Goal: Task Accomplishment & Management: Complete application form

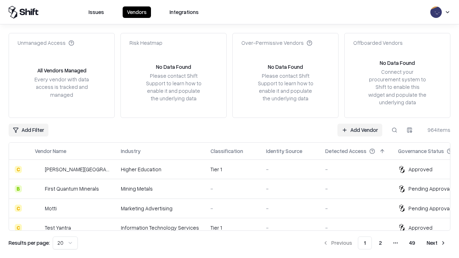
click at [360, 130] on link "Add Vendor" at bounding box center [360, 130] width 45 height 13
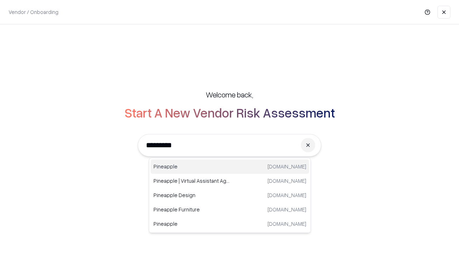
click at [230, 167] on div "Pineapple [DOMAIN_NAME]" at bounding box center [230, 167] width 159 height 14
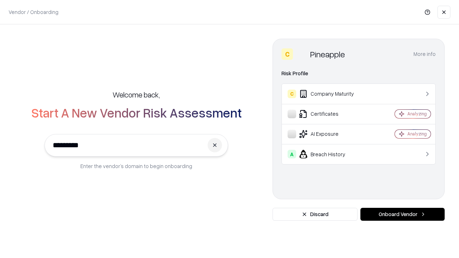
type input "*********"
click at [402, 215] on button "Onboard Vendor" at bounding box center [403, 214] width 84 height 13
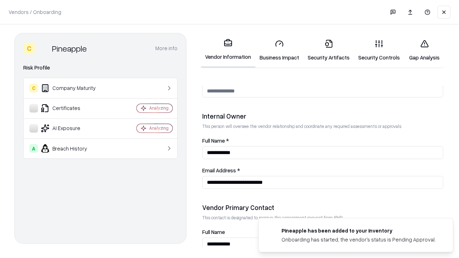
scroll to position [372, 0]
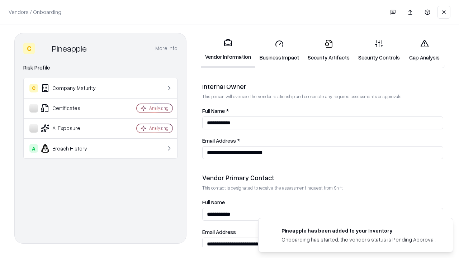
click at [329, 50] on link "Security Artifacts" at bounding box center [328, 50] width 51 height 33
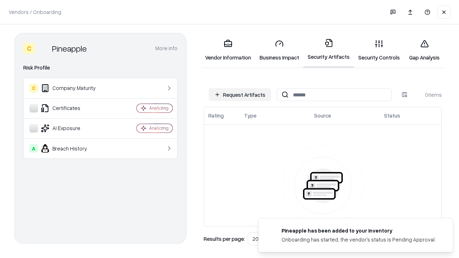
click at [240, 95] on button "Request Artifacts" at bounding box center [240, 94] width 62 height 13
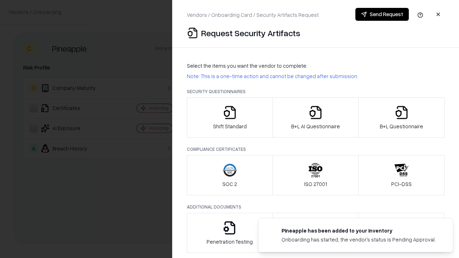
click at [401, 118] on icon "button" at bounding box center [402, 112] width 14 height 14
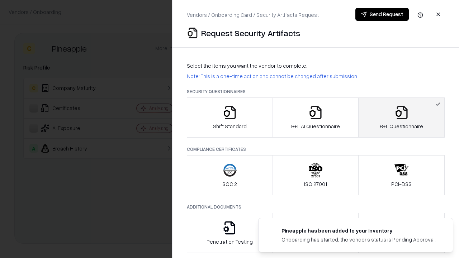
click at [315, 118] on icon "button" at bounding box center [315, 112] width 14 height 14
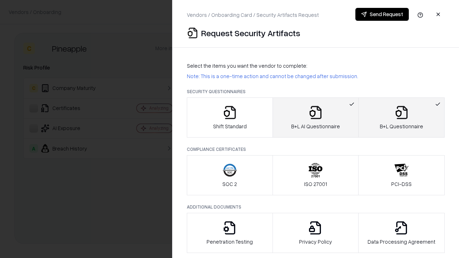
click at [382, 14] on button "Send Request" at bounding box center [381, 14] width 53 height 13
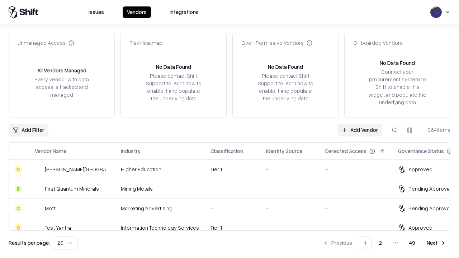
click at [360, 130] on link "Add Vendor" at bounding box center [360, 130] width 45 height 13
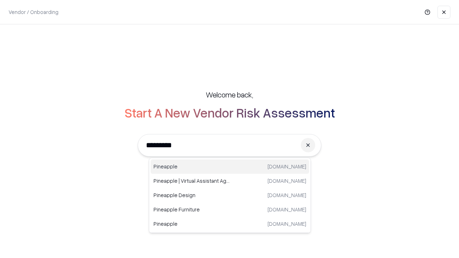
click at [230, 167] on div "Pineapple [DOMAIN_NAME]" at bounding box center [230, 167] width 159 height 14
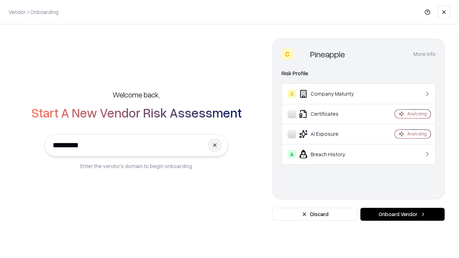
type input "*********"
click at [402, 215] on button "Onboard Vendor" at bounding box center [403, 214] width 84 height 13
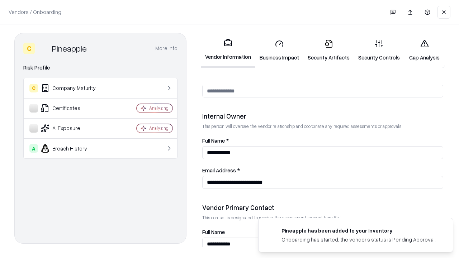
scroll to position [372, 0]
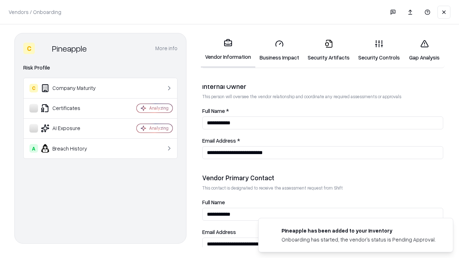
click at [424, 50] on link "Gap Analysis" at bounding box center [424, 50] width 41 height 33
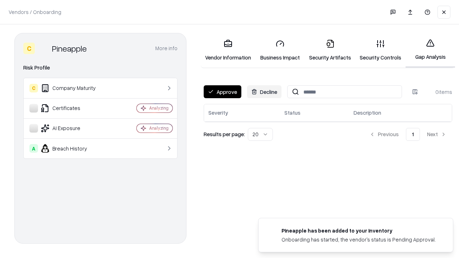
click at [222, 92] on button "Approve" at bounding box center [223, 91] width 38 height 13
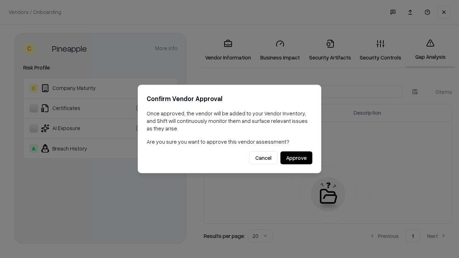
click at [296, 158] on button "Approve" at bounding box center [297, 158] width 32 height 13
